Goal: Navigation & Orientation: Find specific page/section

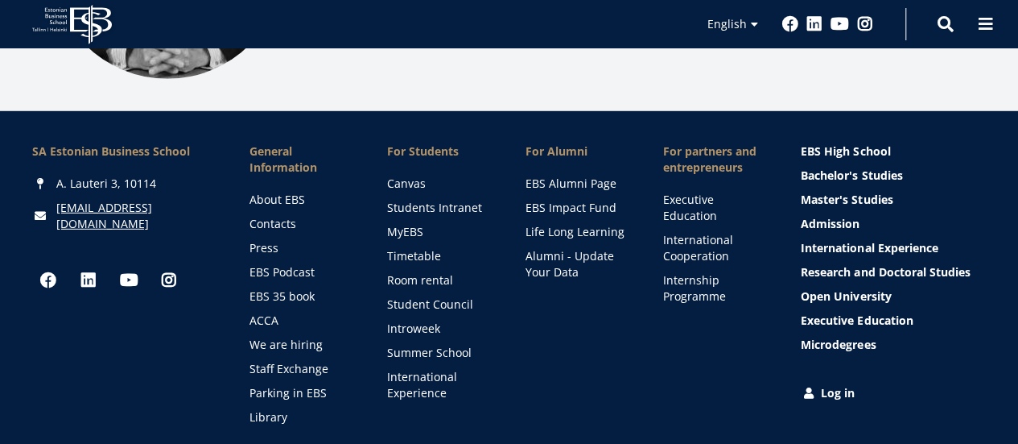
scroll to position [2318, 0]
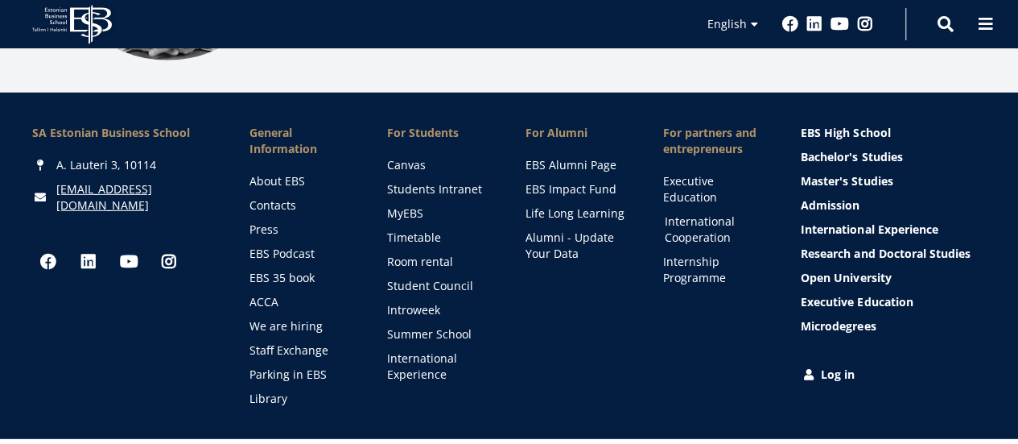
click at [708, 213] on link "International Cooperation" at bounding box center [717, 229] width 105 height 32
click at [704, 213] on link "International Cooperation" at bounding box center [717, 229] width 105 height 32
click at [692, 213] on link "International Cooperation" at bounding box center [717, 229] width 105 height 32
click at [697, 213] on link "International Cooperation" at bounding box center [717, 229] width 105 height 32
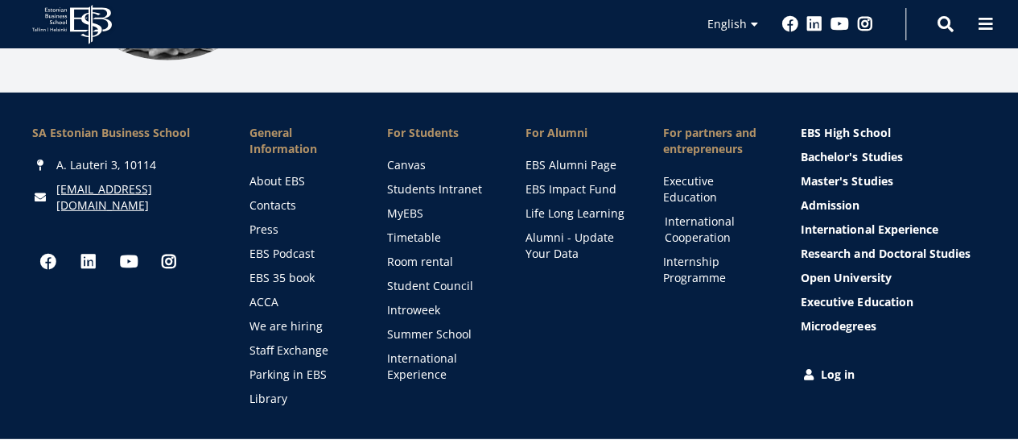
click at [697, 213] on link "International Cooperation" at bounding box center [717, 229] width 105 height 32
click at [692, 213] on link "International Cooperation" at bounding box center [717, 229] width 105 height 32
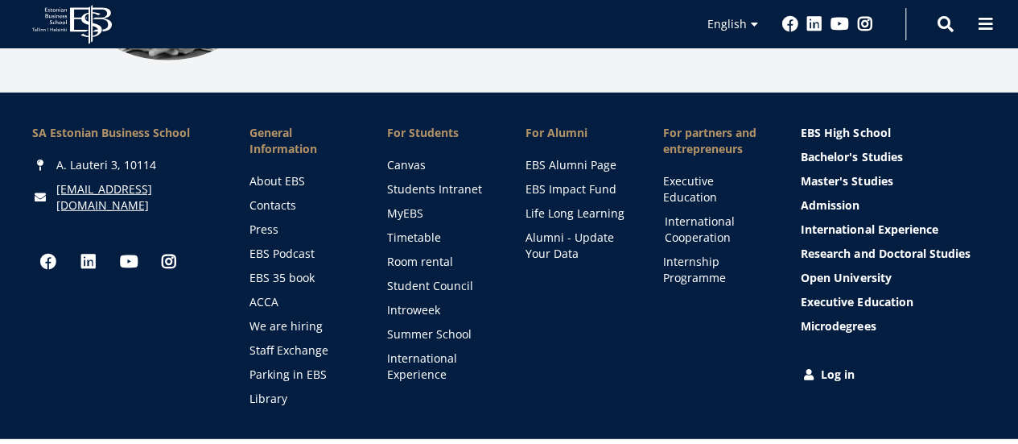
click at [682, 213] on link "International Cooperation" at bounding box center [717, 229] width 105 height 32
click at [686, 213] on link "International Cooperation" at bounding box center [717, 229] width 105 height 32
click at [690, 213] on link "International Cooperation" at bounding box center [717, 229] width 105 height 32
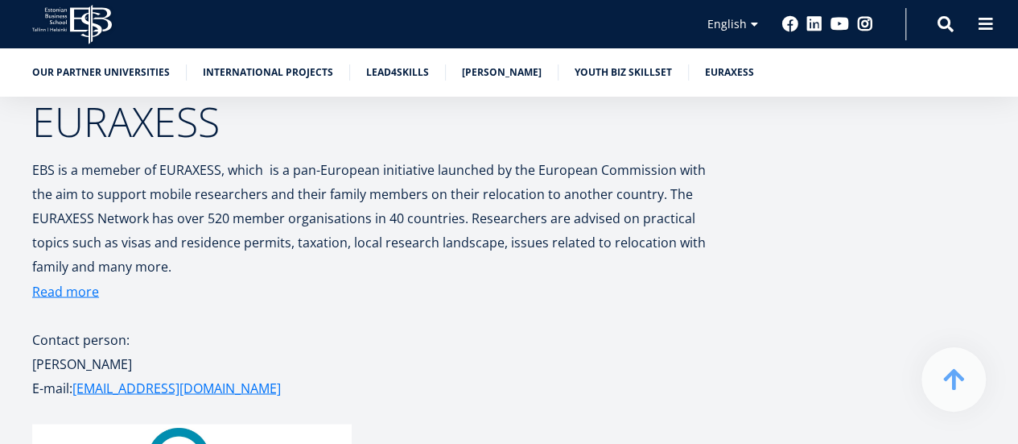
scroll to position [4295, 0]
